Goal: Task Accomplishment & Management: Complete application form

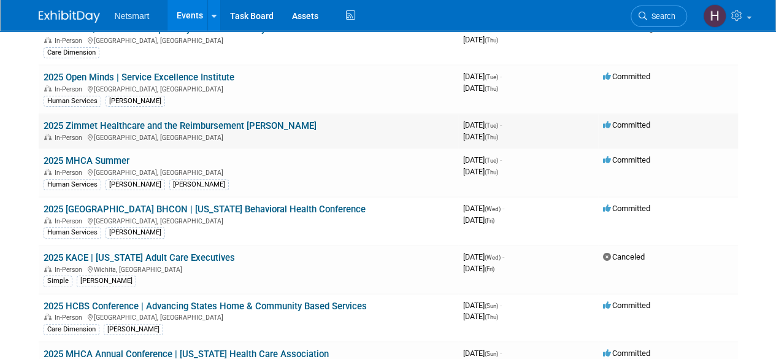
scroll to position [184, 0]
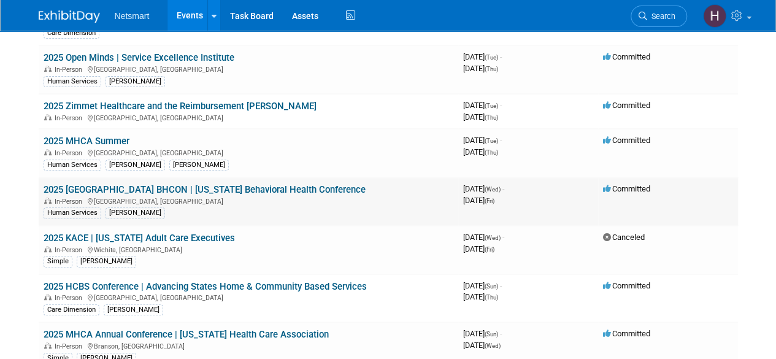
click at [193, 185] on link "2025 [GEOGRAPHIC_DATA] BHCON | [US_STATE] Behavioral Health Conference" at bounding box center [205, 189] width 322 height 11
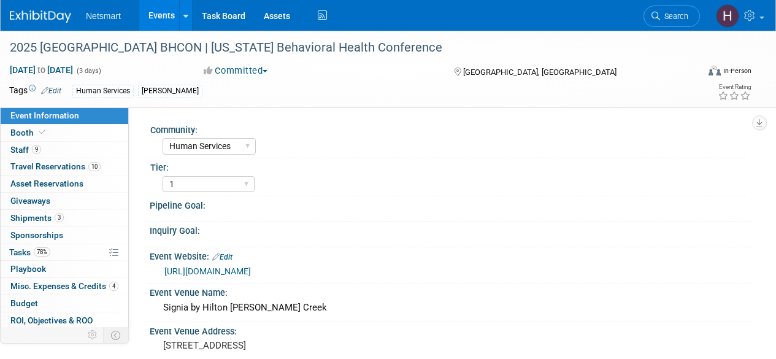
select select "Human Services"
select select "1"
select select "Yes"
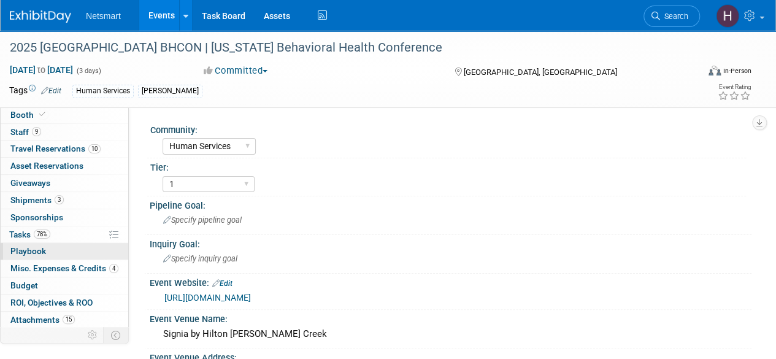
scroll to position [33, 0]
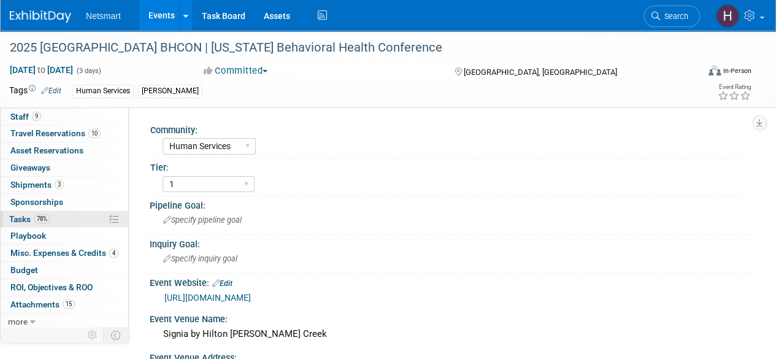
click at [63, 220] on link "78% Tasks 78%" at bounding box center [65, 219] width 128 height 17
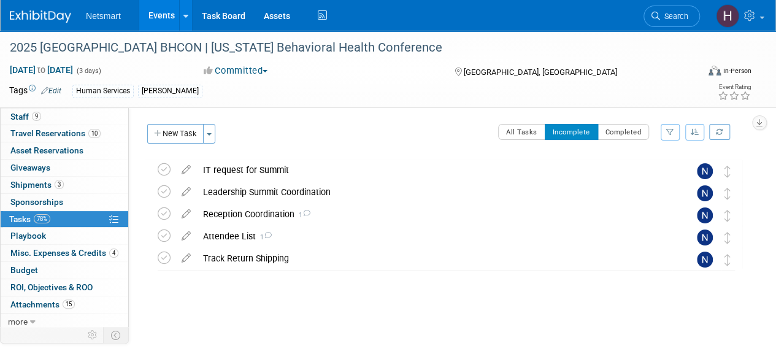
click at [164, 18] on link "Events" at bounding box center [161, 15] width 45 height 31
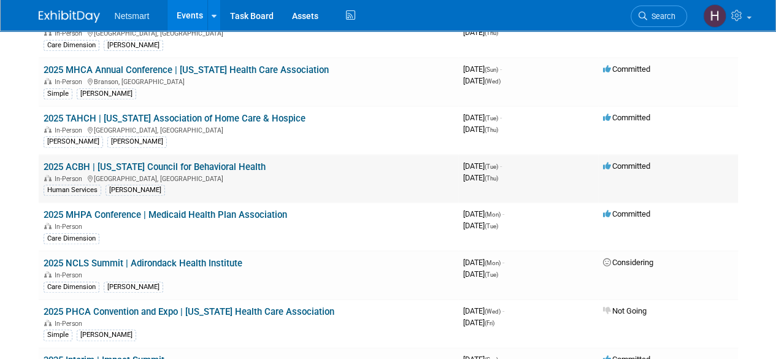
scroll to position [429, 0]
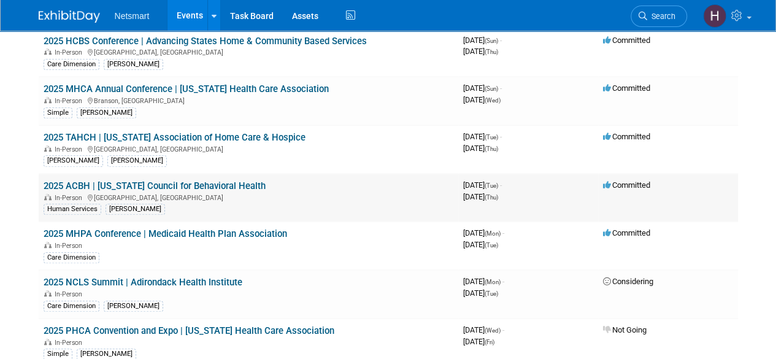
click at [150, 182] on link "2025 ACBH | [US_STATE] Council for Behavioral Health" at bounding box center [155, 185] width 222 height 11
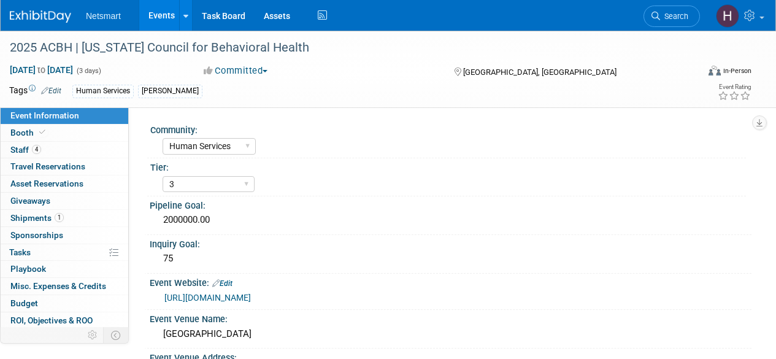
select select "Human Services"
select select "3"
select select "Yes"
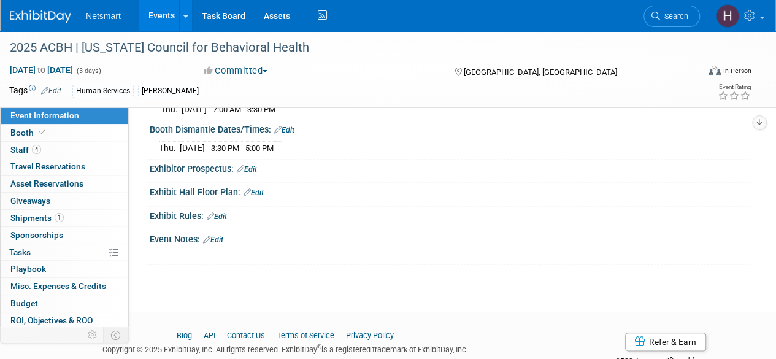
scroll to position [552, 0]
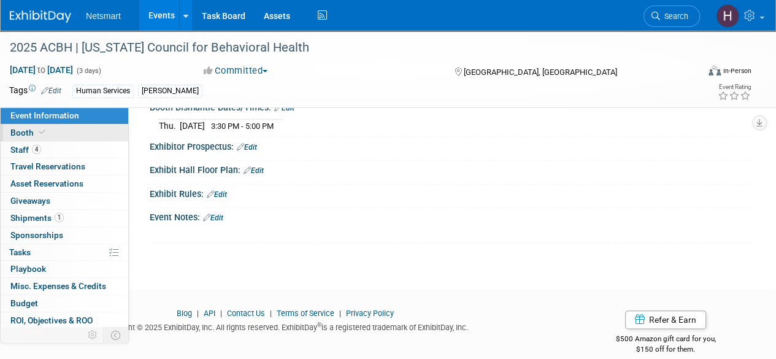
click at [60, 132] on link "Booth" at bounding box center [65, 133] width 128 height 17
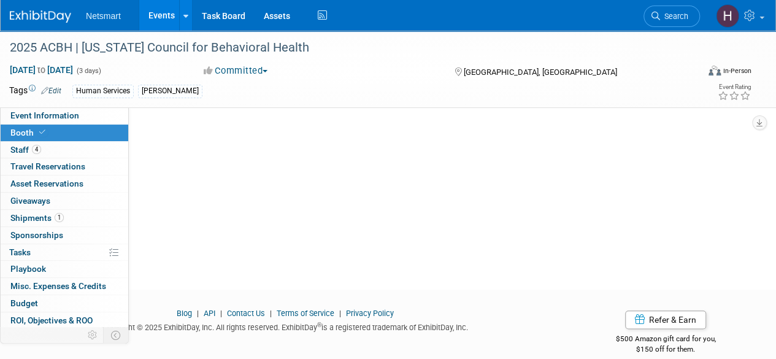
scroll to position [0, 0]
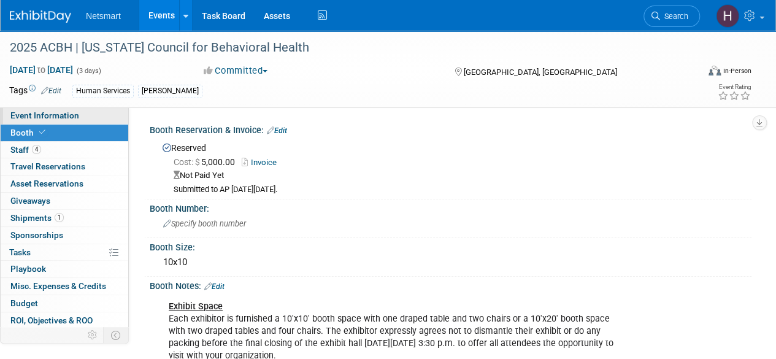
click at [38, 113] on span "Event Information" at bounding box center [44, 115] width 69 height 10
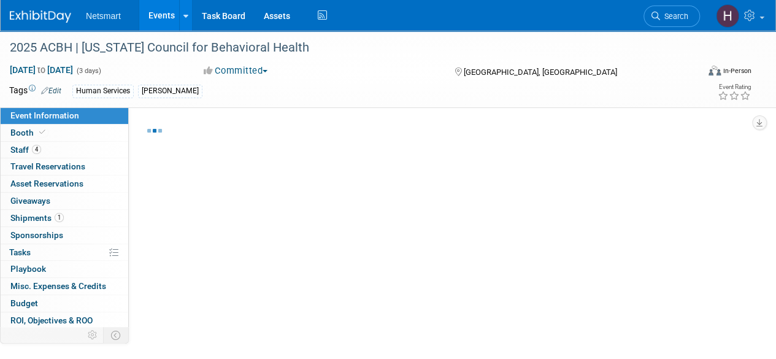
select select "Human Services"
select select "3"
select select "Yes"
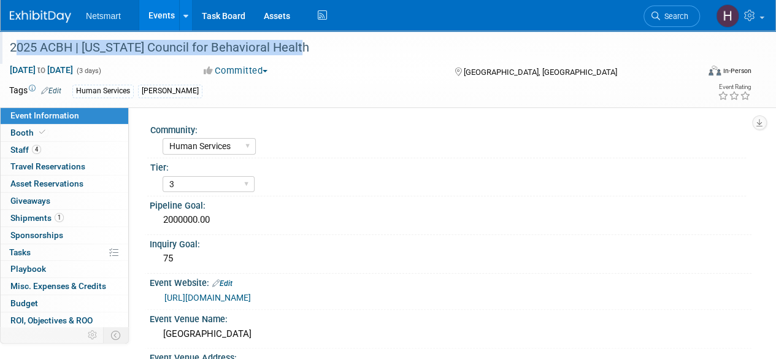
drag, startPoint x: 10, startPoint y: 47, endPoint x: 303, endPoint y: 51, distance: 293.2
click at [303, 51] on div "2025 ACBH | [US_STATE] Council for Behavioral Health" at bounding box center [347, 48] width 683 height 22
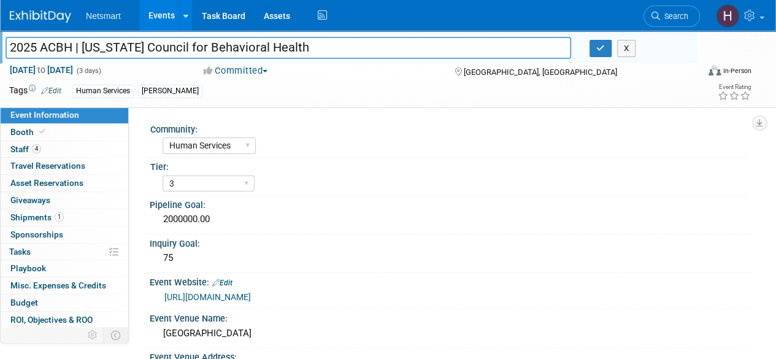
drag, startPoint x: 330, startPoint y: 45, endPoint x: -10, endPoint y: 46, distance: 339.8
click at [0, 46] on html "Netsmart Events Add Event Bulk Upload Events Shareable Event Boards Recently Vi…" at bounding box center [388, 179] width 776 height 359
click at [597, 47] on icon "button" at bounding box center [600, 48] width 9 height 8
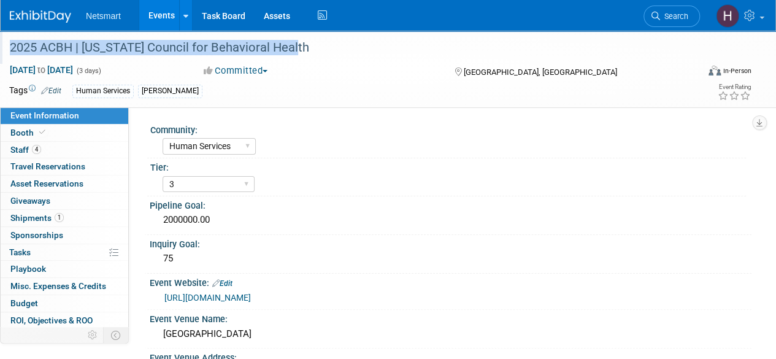
drag, startPoint x: 7, startPoint y: 47, endPoint x: 304, endPoint y: 50, distance: 296.9
click at [304, 50] on div "2025 ACBH | [US_STATE] Council for Behavioral Health" at bounding box center [347, 48] width 683 height 22
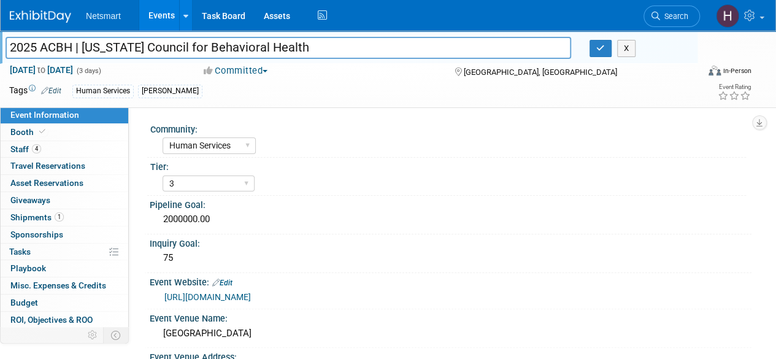
drag, startPoint x: 306, startPoint y: 48, endPoint x: -58, endPoint y: 55, distance: 363.7
click at [0, 55] on html "Netsmart Events Add Event Bulk Upload Events Shareable Event Boards Recently Vi…" at bounding box center [388, 179] width 776 height 359
click at [607, 50] on button "button" at bounding box center [600, 48] width 22 height 17
